Goal: Information Seeking & Learning: Learn about a topic

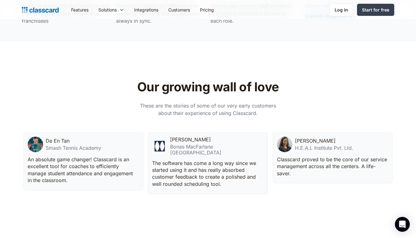
scroll to position [1346, 0]
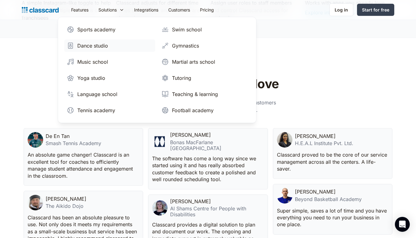
click at [96, 45] on div "Dance studio" at bounding box center [92, 45] width 31 height 7
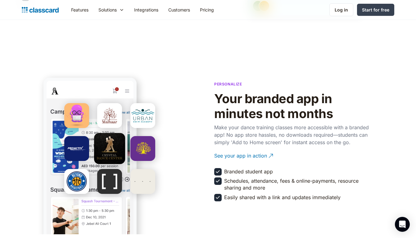
scroll to position [1085, 0]
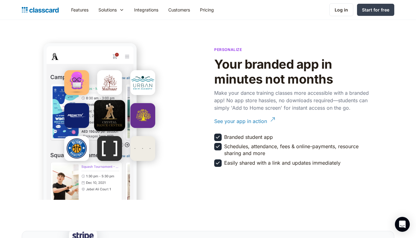
click at [225, 120] on div "See your app in action" at bounding box center [240, 119] width 53 height 12
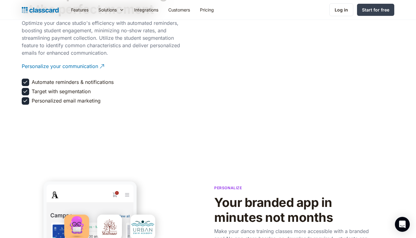
scroll to position [812, 0]
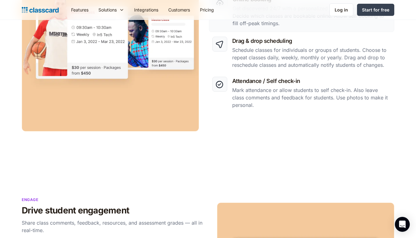
scroll to position [82, 0]
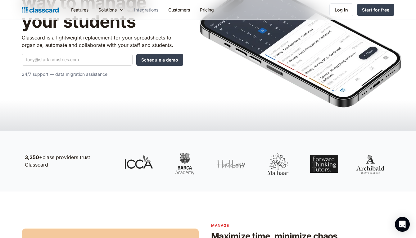
click at [148, 10] on link "Integrations" at bounding box center [146, 10] width 34 height 14
